Goal: Transaction & Acquisition: Purchase product/service

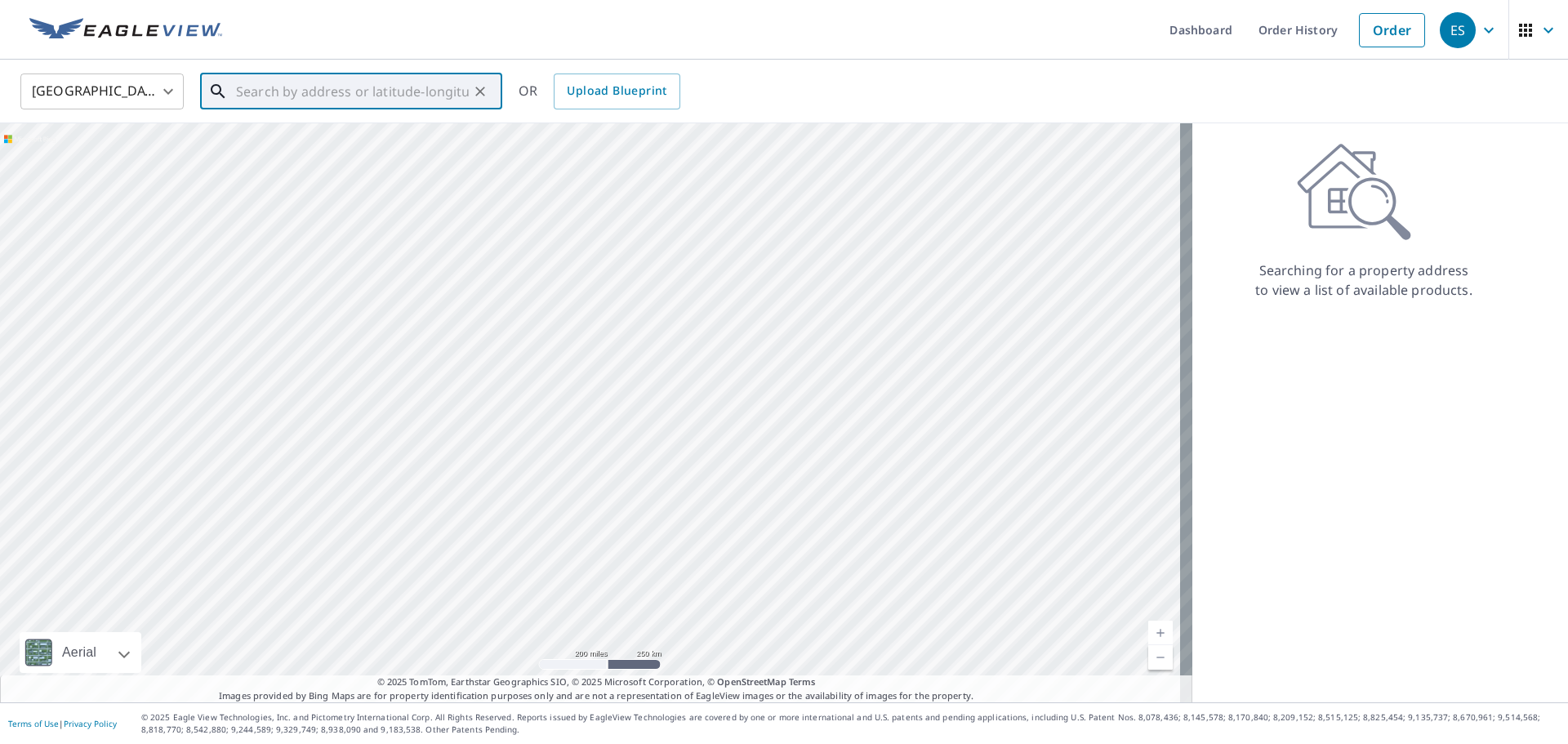
click at [385, 92] on input "text" at bounding box center [352, 91] width 233 height 46
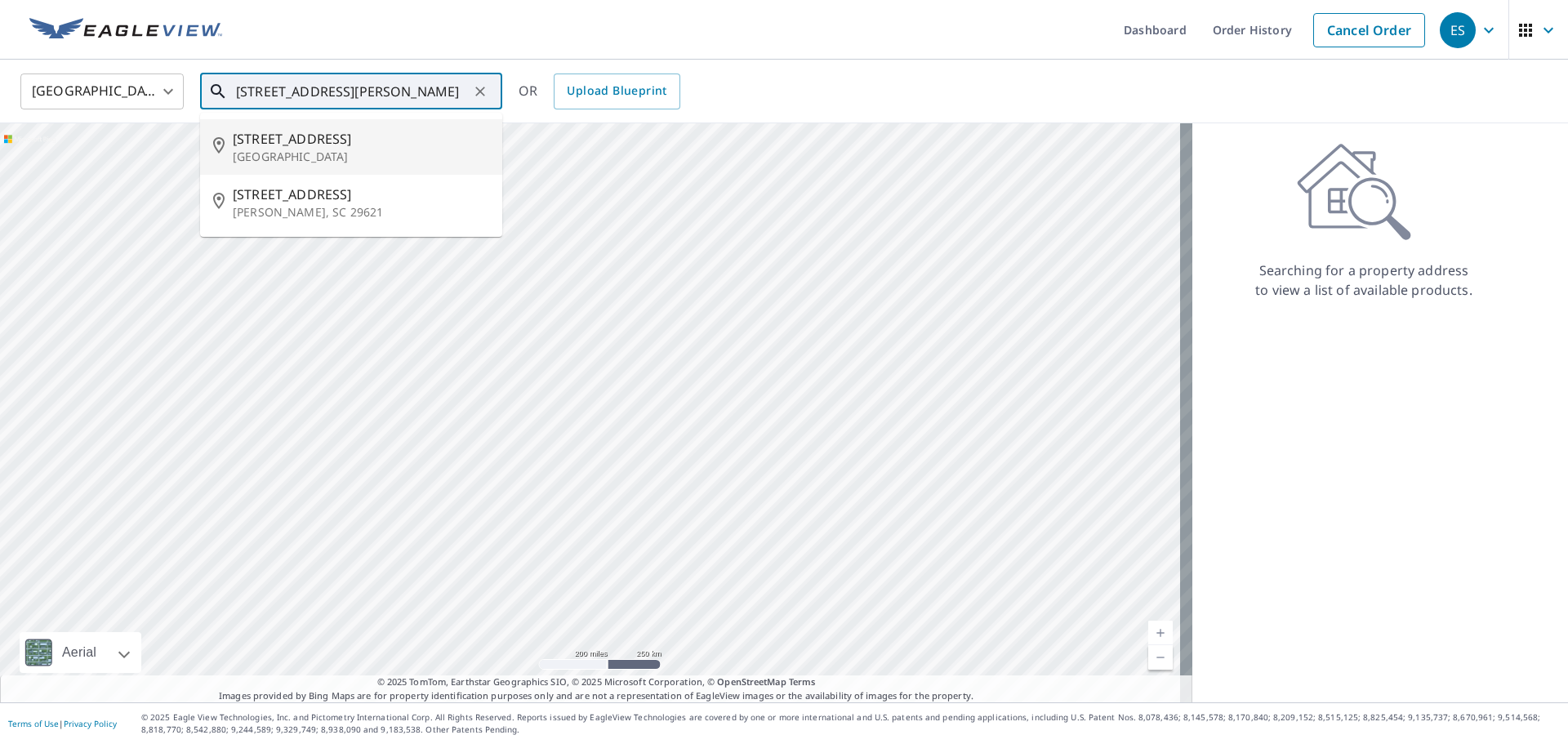
click at [316, 159] on p "[GEOGRAPHIC_DATA]" at bounding box center [361, 156] width 257 height 16
type input "[STREET_ADDRESS][PERSON_NAME]"
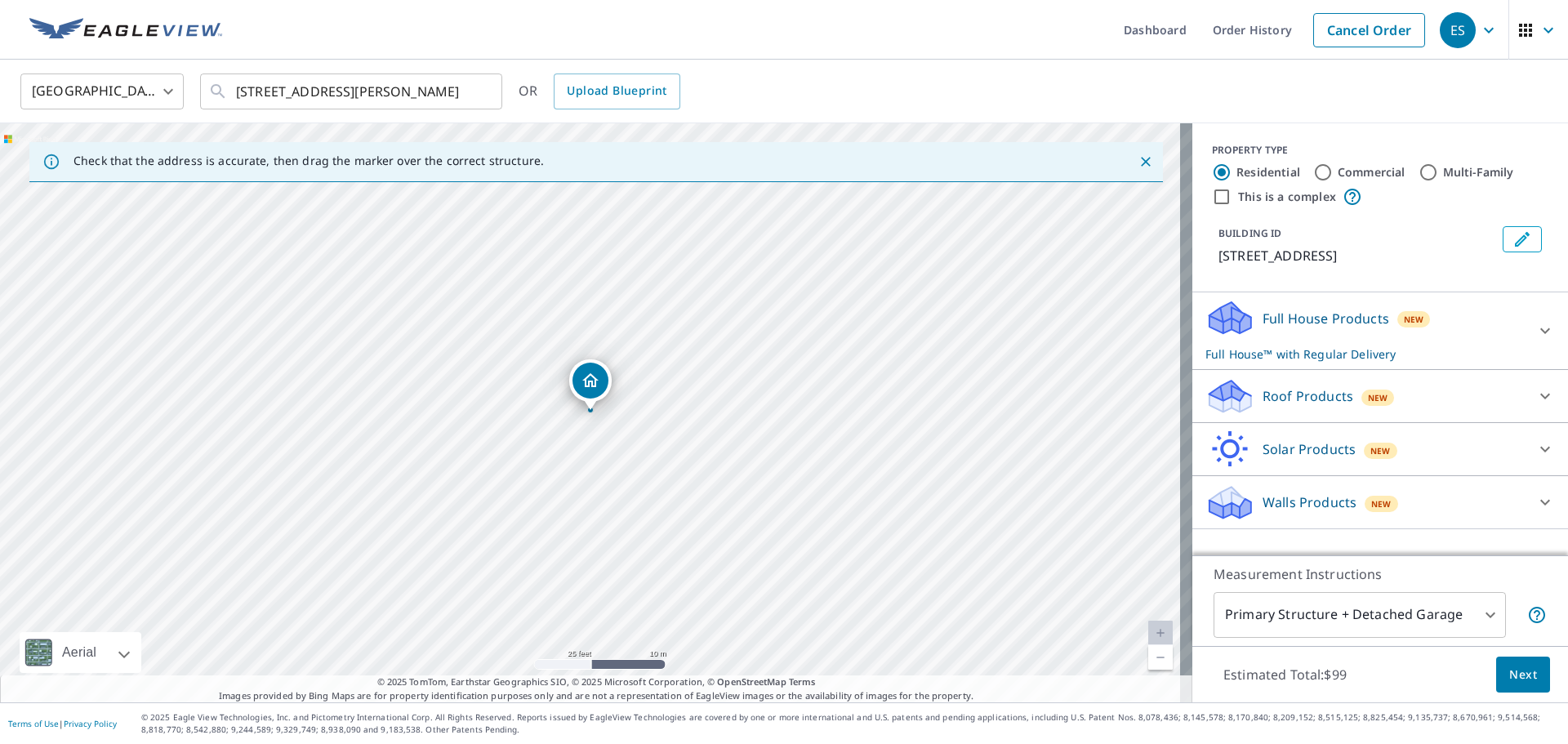
click at [1498, 322] on div "Full House Products New Full House™ with Regular Delivery" at bounding box center [1365, 331] width 320 height 64
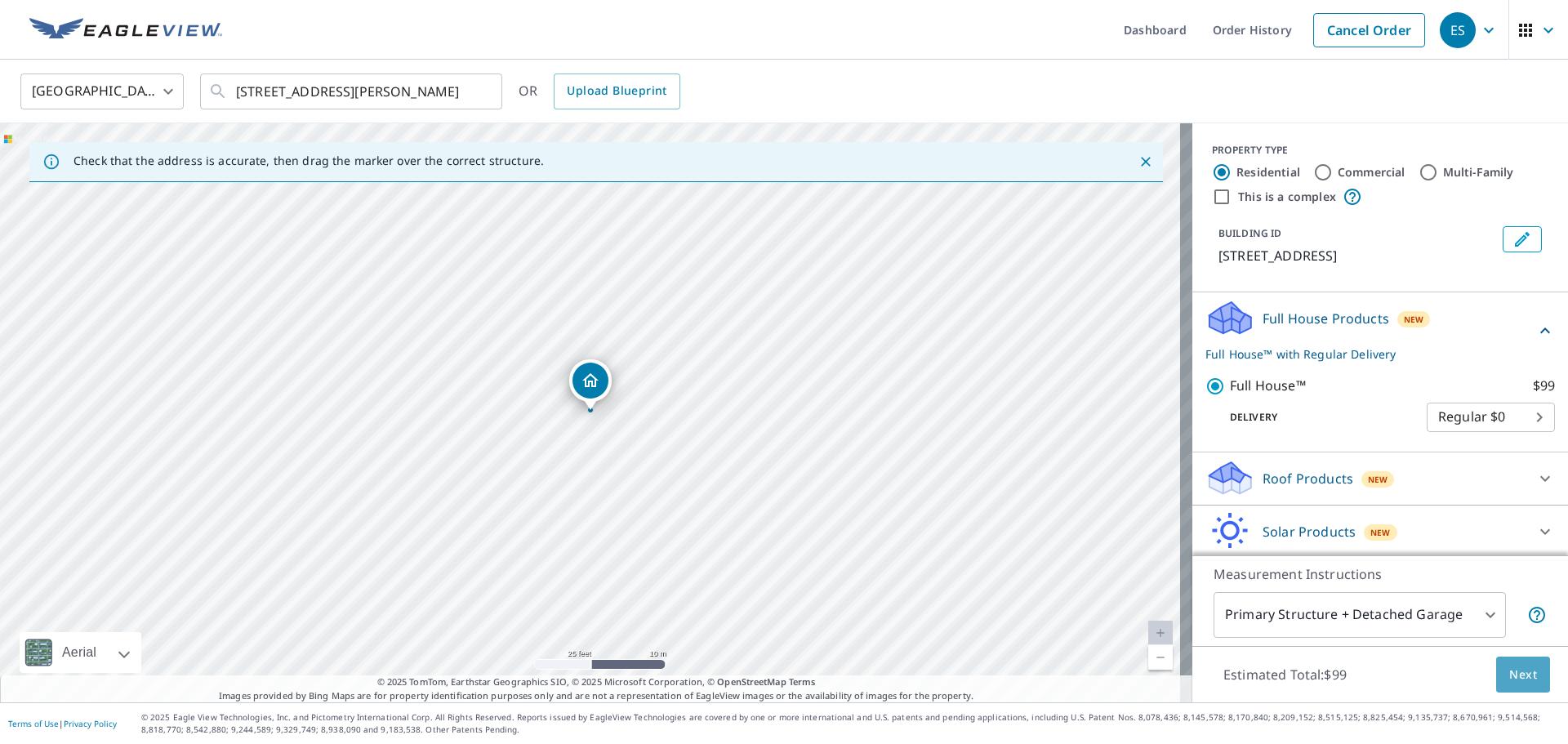
click at [1509, 672] on span "Next" at bounding box center [1522, 675] width 28 height 21
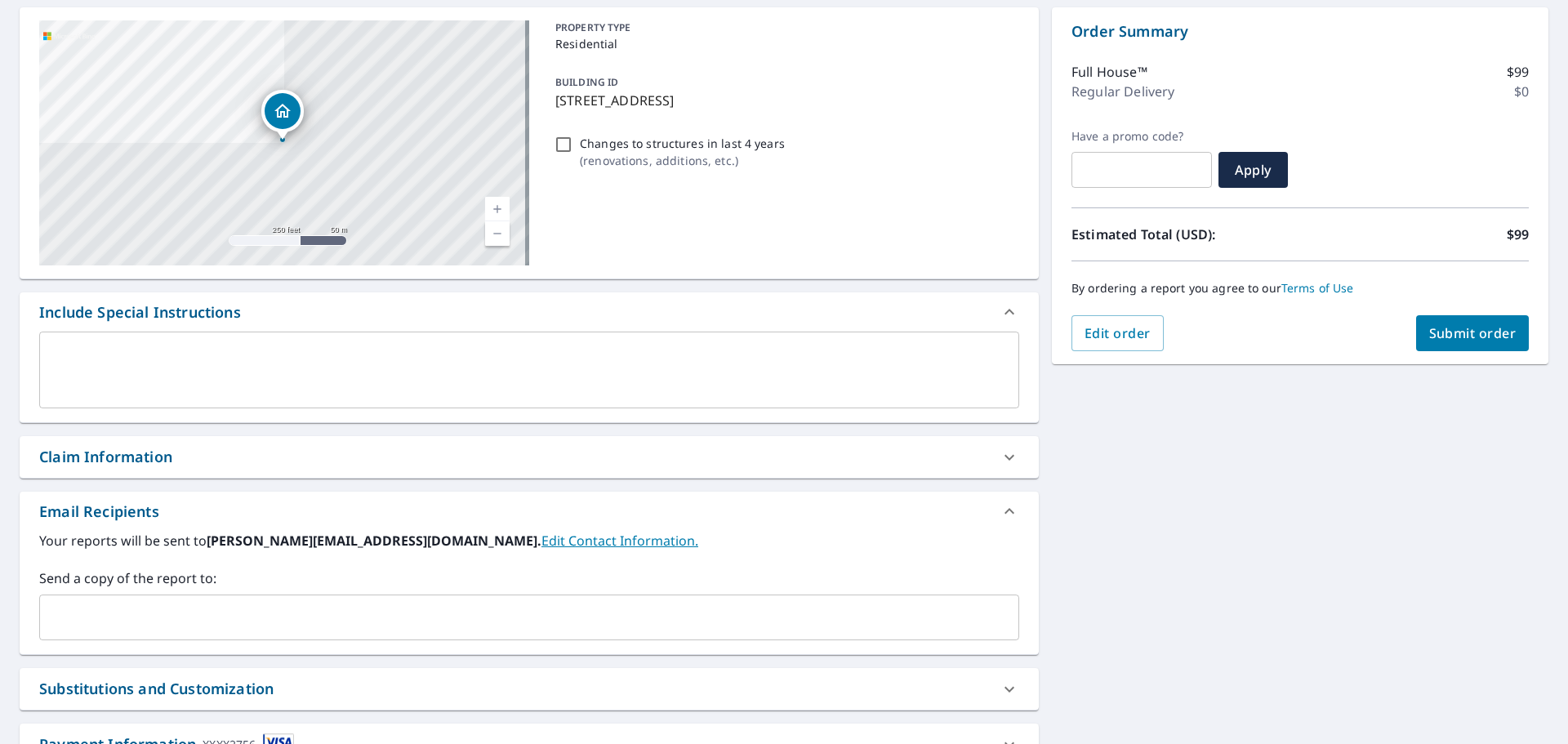
scroll to position [245, 0]
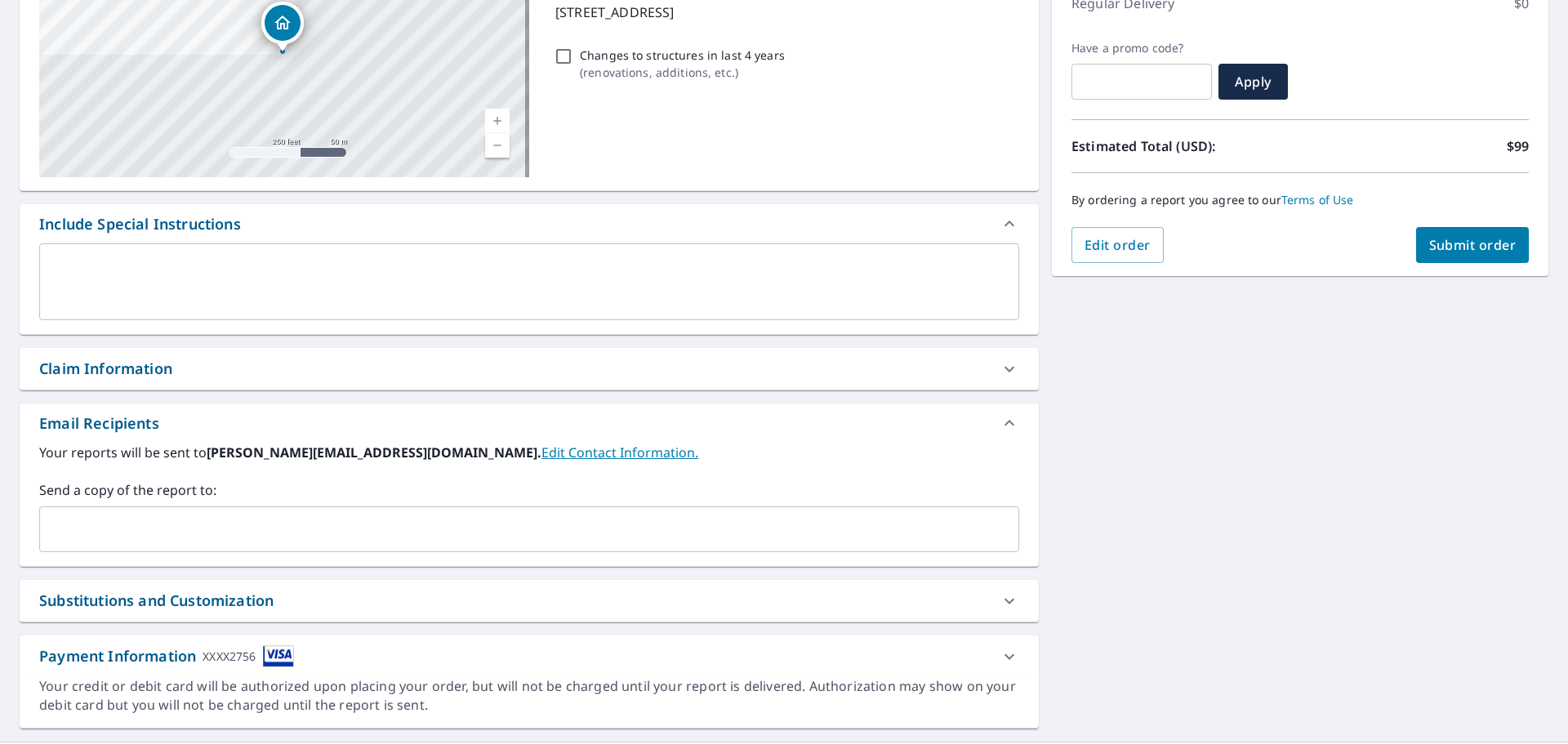
click at [341, 525] on input "text" at bounding box center [517, 529] width 941 height 31
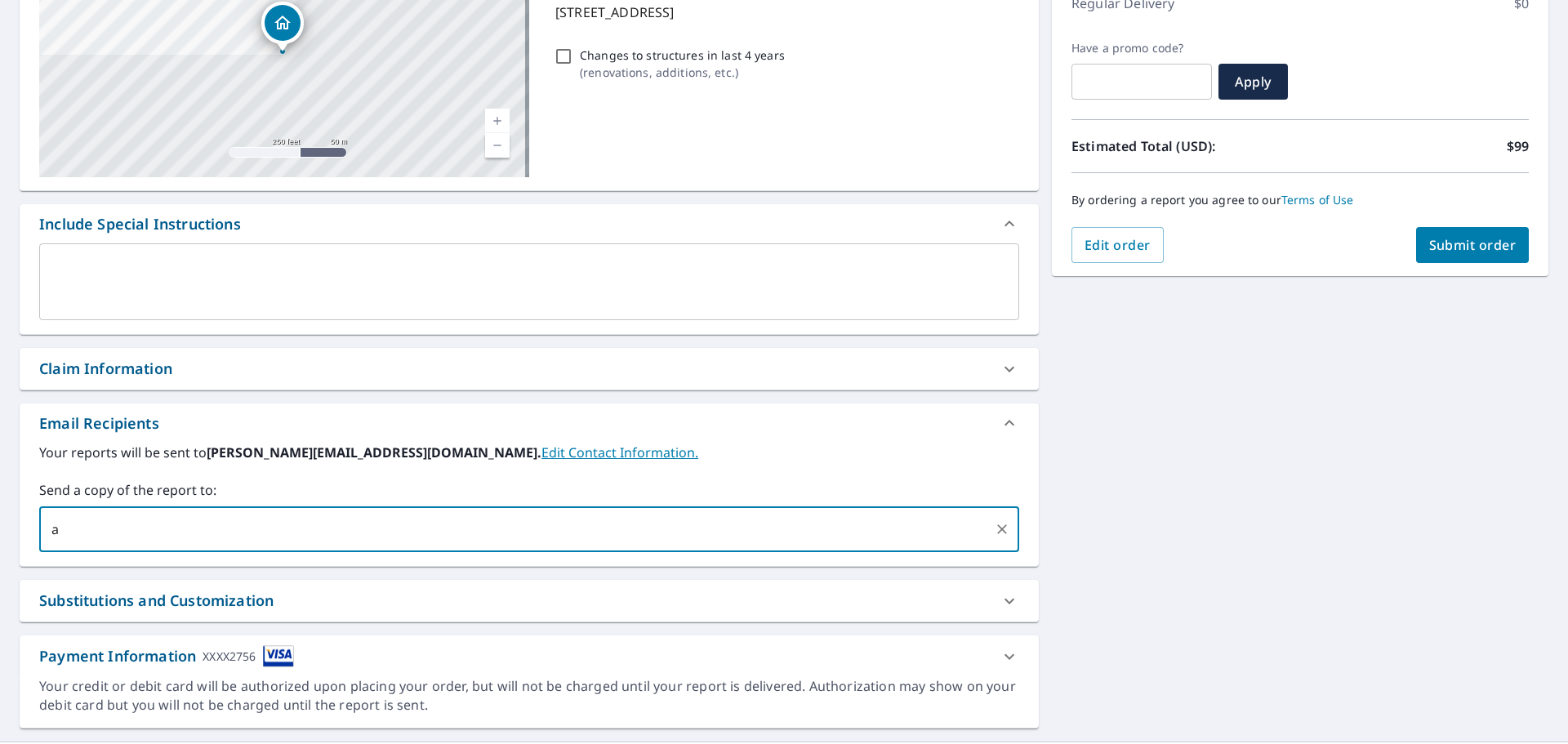
type input "[EMAIL_ADDRESS][DOMAIN_NAME]"
click at [1079, 462] on div "[STREET_ADDRESS][PERSON_NAME] Aerial Road A standard road map Aerial A detailed…" at bounding box center [784, 323] width 1568 height 835
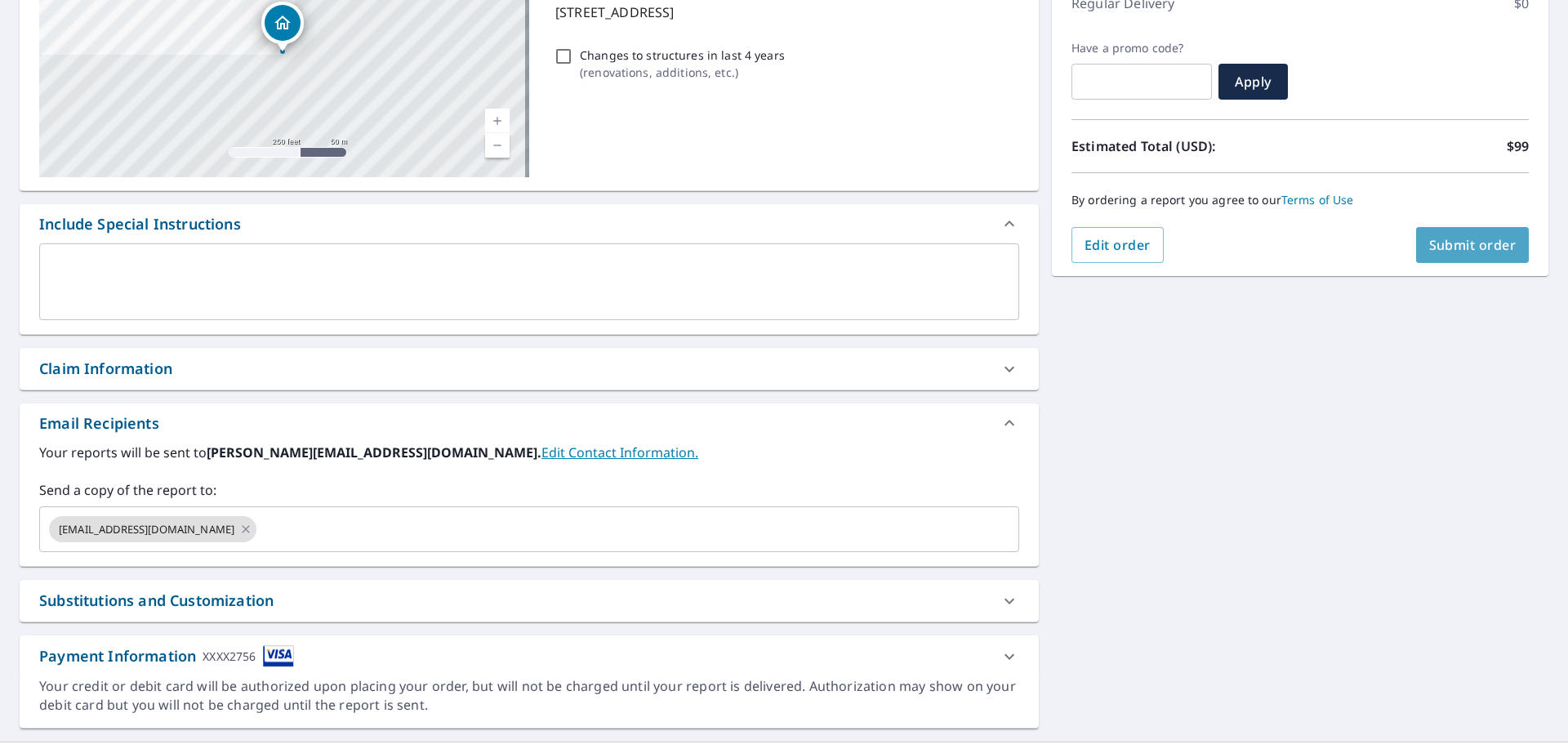
click at [1428, 252] on span "Submit order" at bounding box center [1472, 245] width 87 height 18
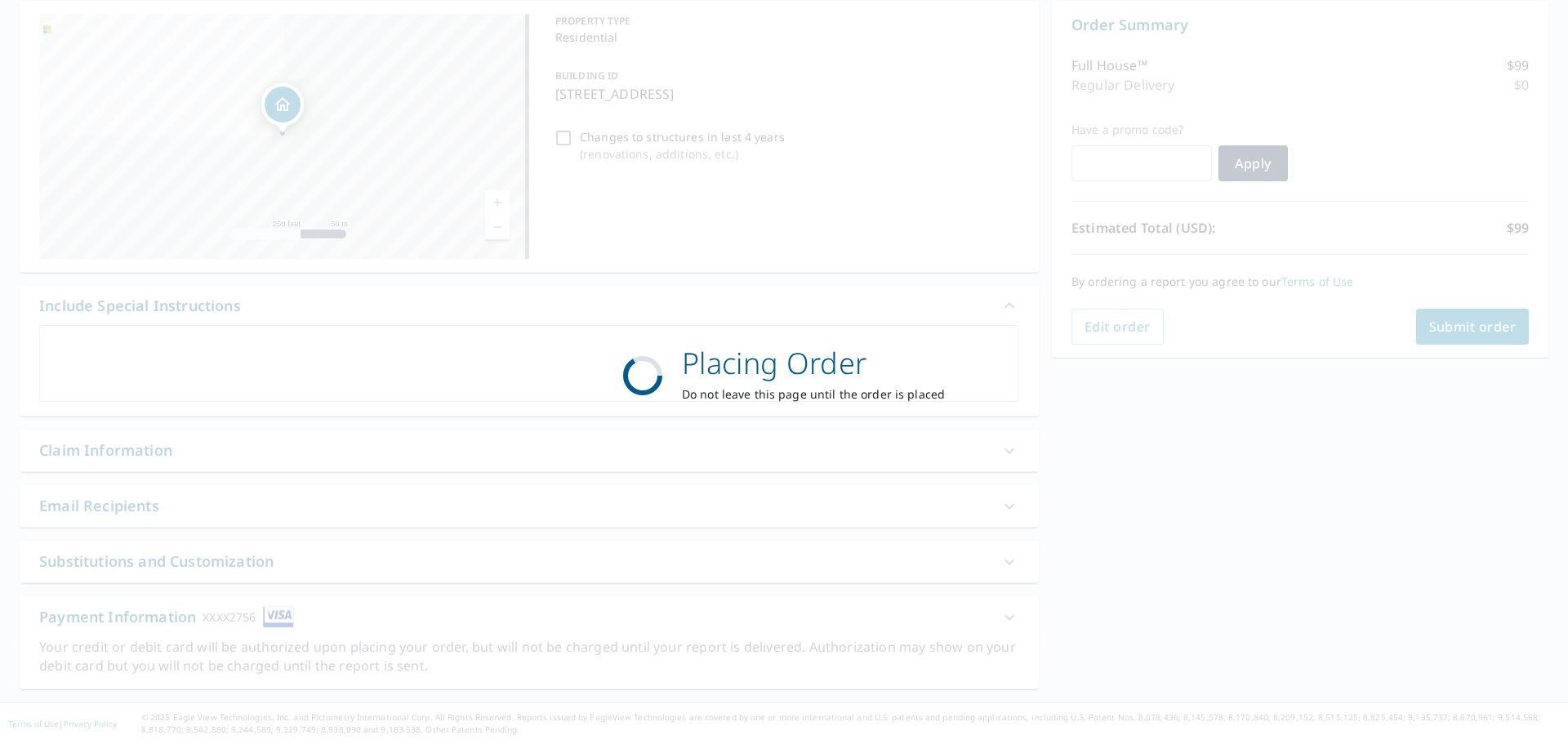
scroll to position [164, 0]
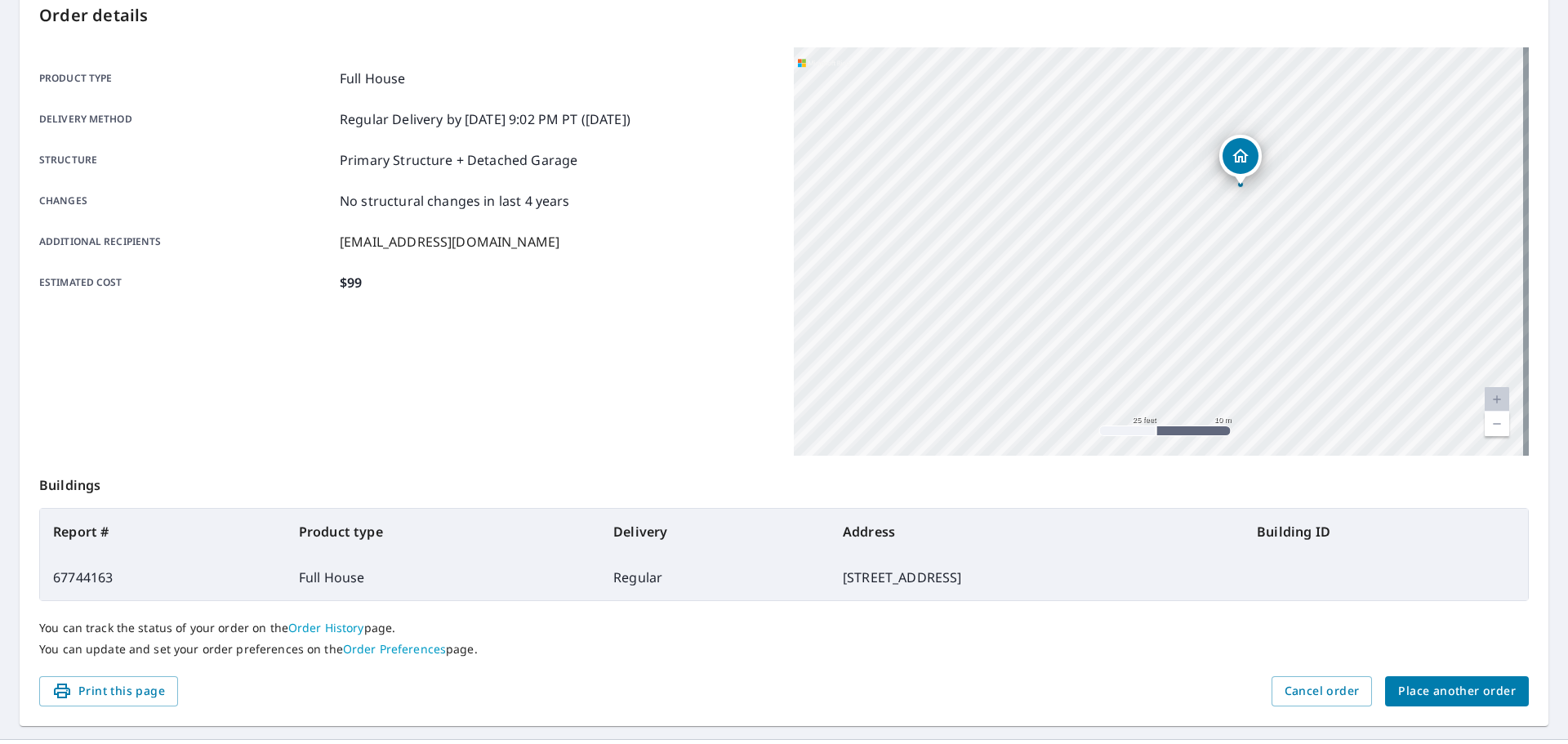
scroll to position [217, 0]
